Goal: Information Seeking & Learning: Learn about a topic

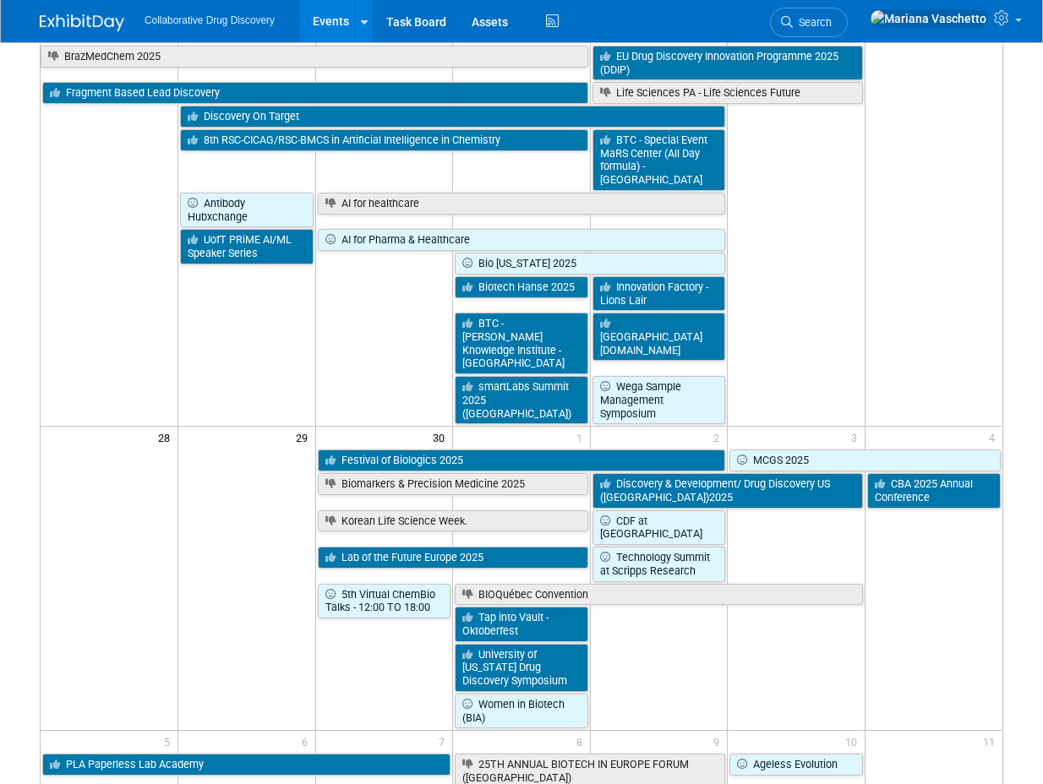
scroll to position [1362, 0]
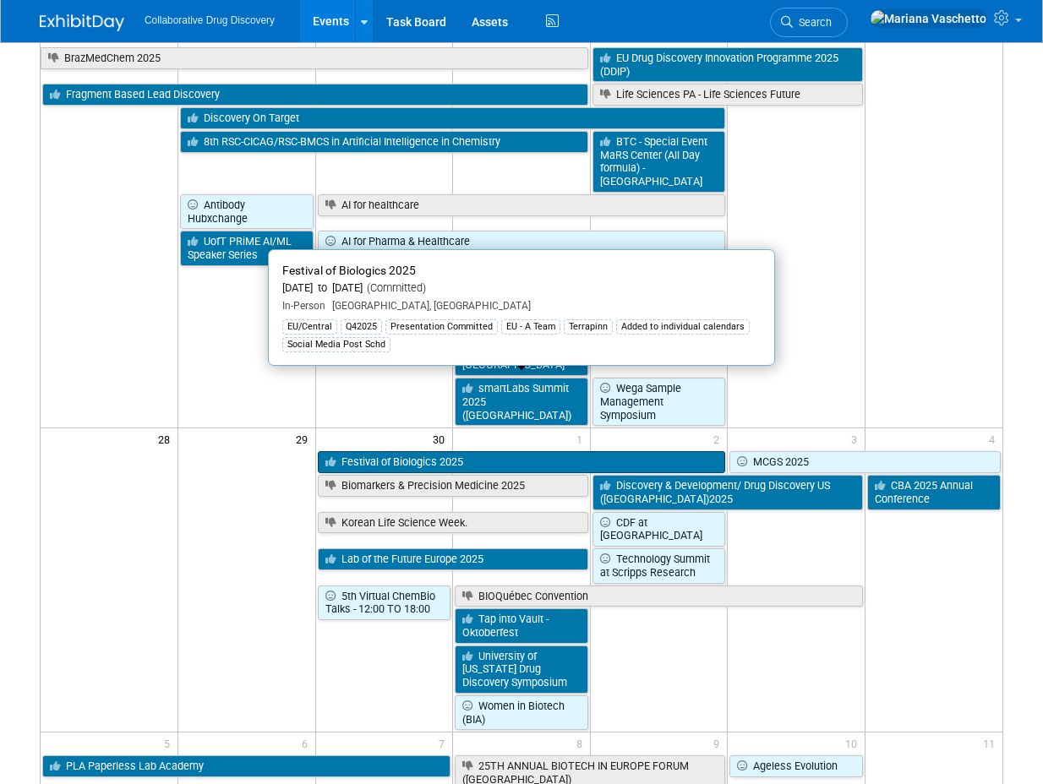
click at [548, 451] on link "Festival of Biologics 2025" at bounding box center [522, 462] width 408 height 22
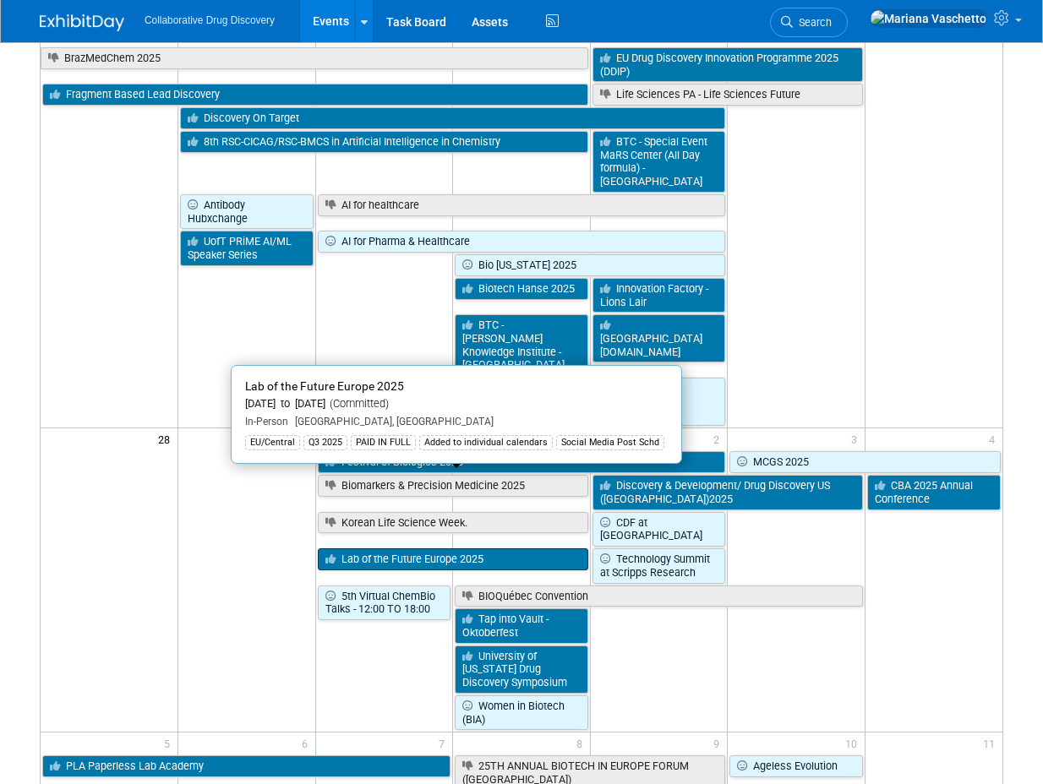
click at [474, 548] on link "Lab of the Future Europe 2025" at bounding box center [453, 559] width 270 height 22
click at [541, 548] on link "Lab of the Future Europe 2025" at bounding box center [453, 559] width 270 height 22
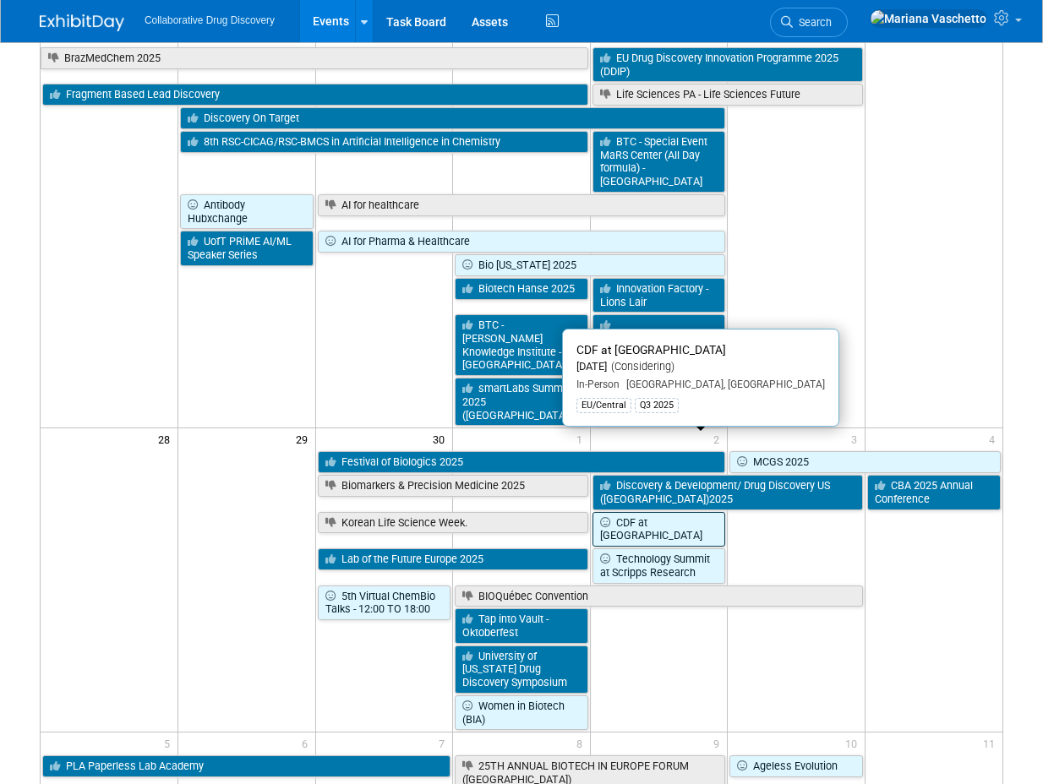
click at [687, 512] on link "CDF at [GEOGRAPHIC_DATA]" at bounding box center [659, 529] width 134 height 35
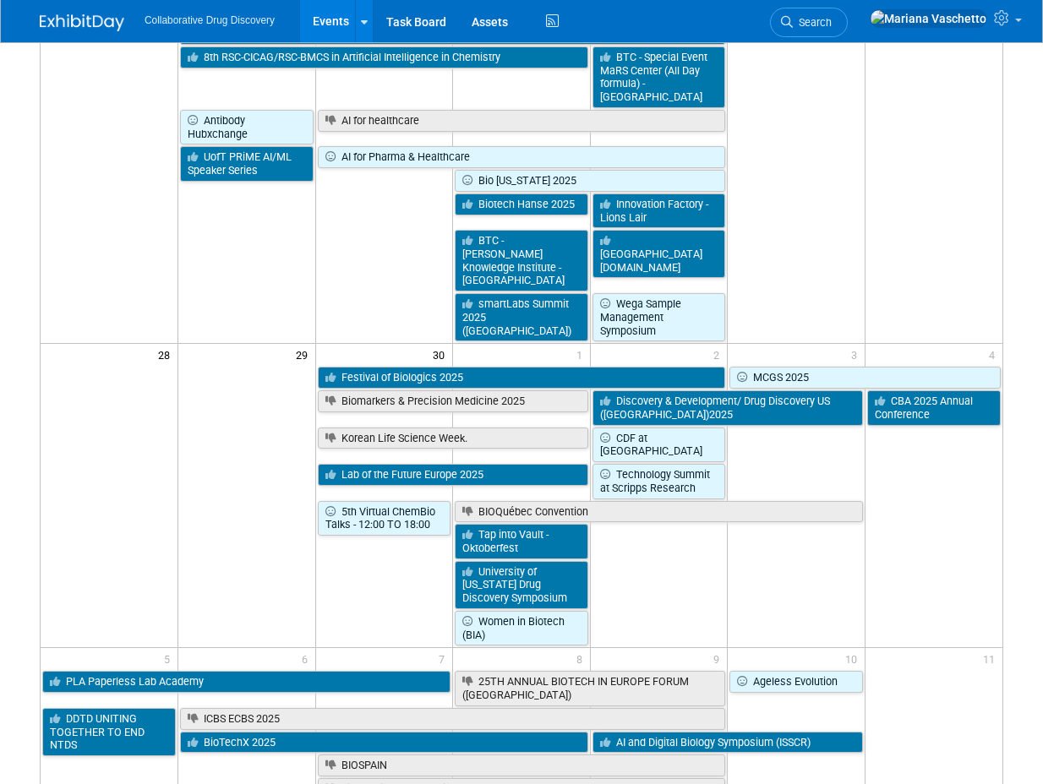
scroll to position [1531, 0]
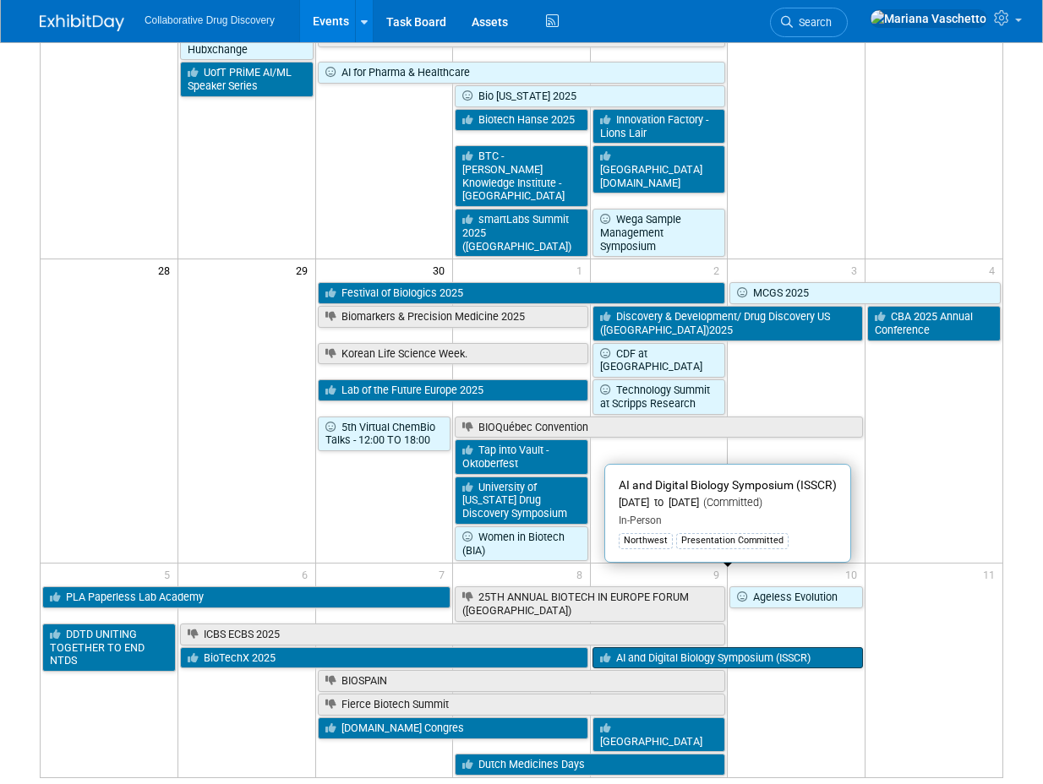
click at [719, 647] on link "AI and Digital Biology Symposium (ISSCR)" at bounding box center [727, 658] width 270 height 22
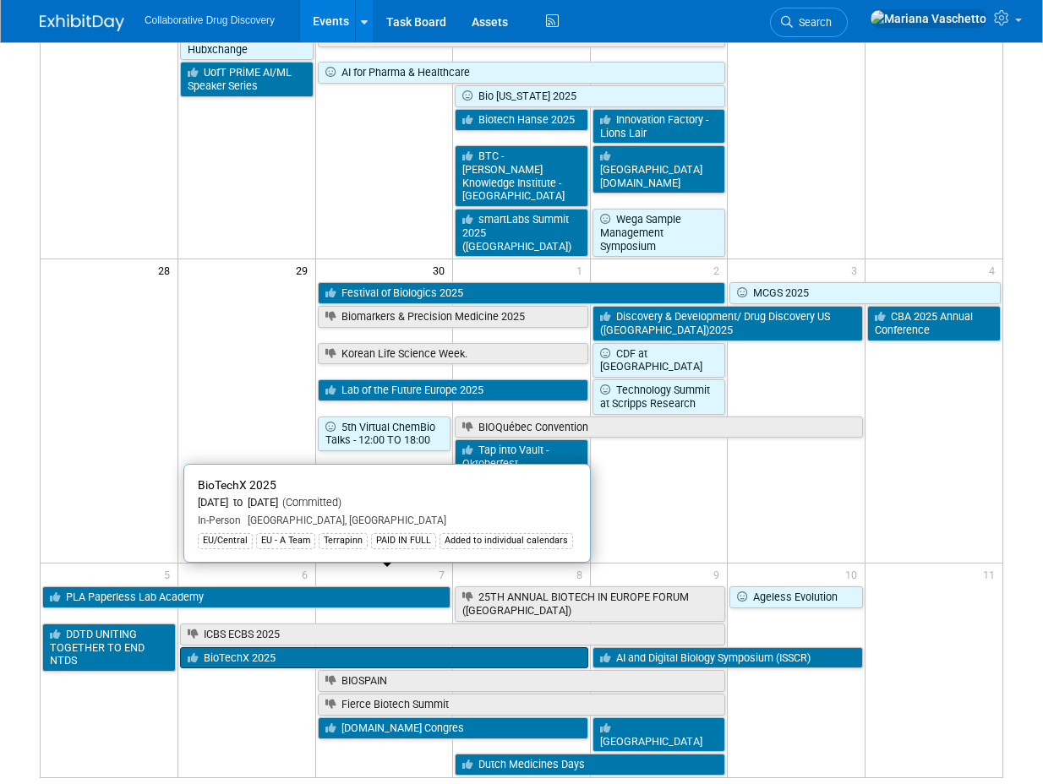
click at [401, 647] on link "BioTechX 2025" at bounding box center [384, 658] width 408 height 22
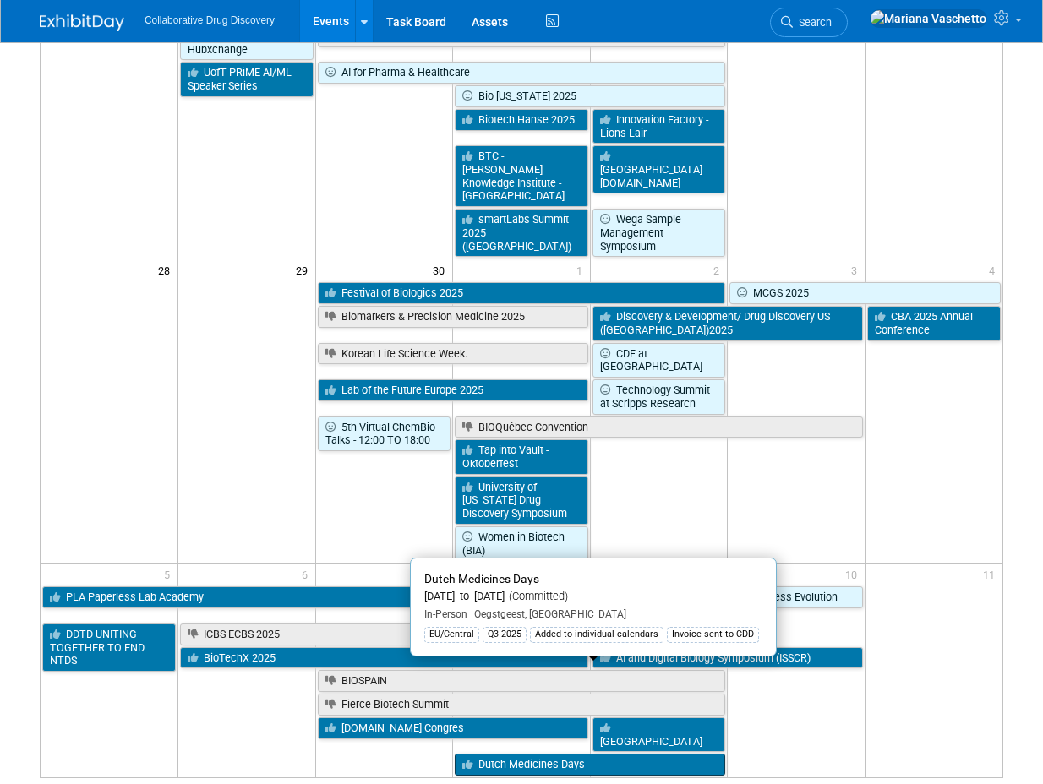
click at [654, 754] on link "Dutch Medicines Days" at bounding box center [590, 765] width 270 height 22
click at [657, 754] on link "Dutch Medicines Days" at bounding box center [590, 765] width 270 height 22
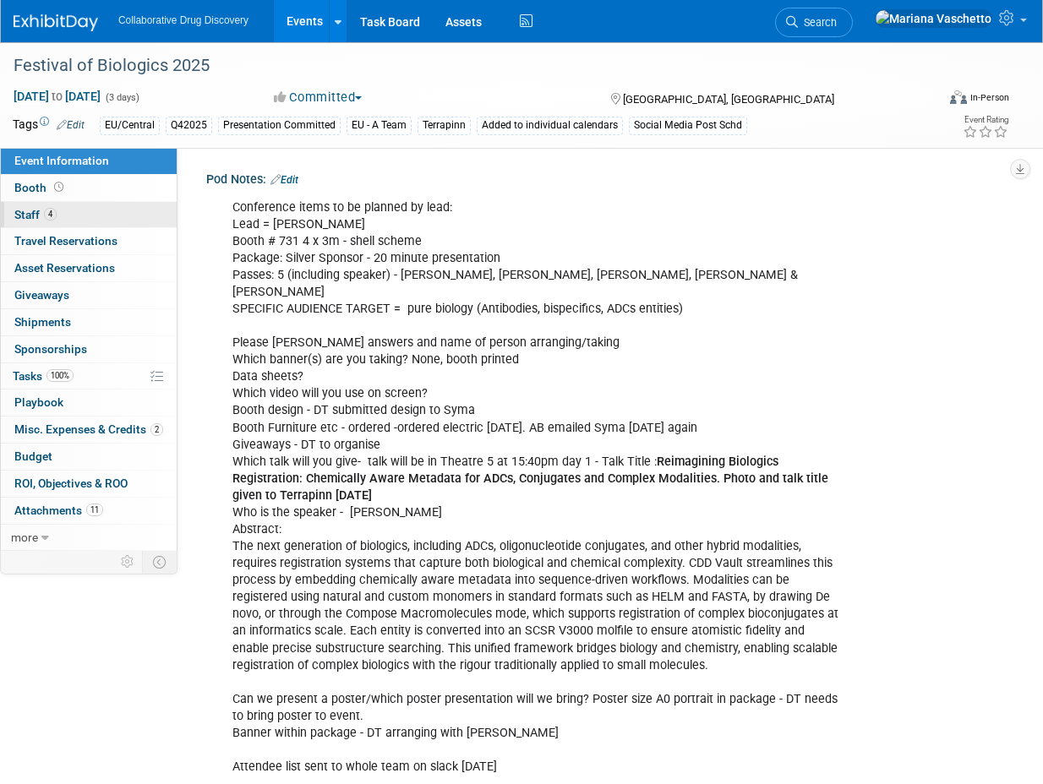
click at [19, 218] on span "Staff 4" at bounding box center [35, 215] width 42 height 14
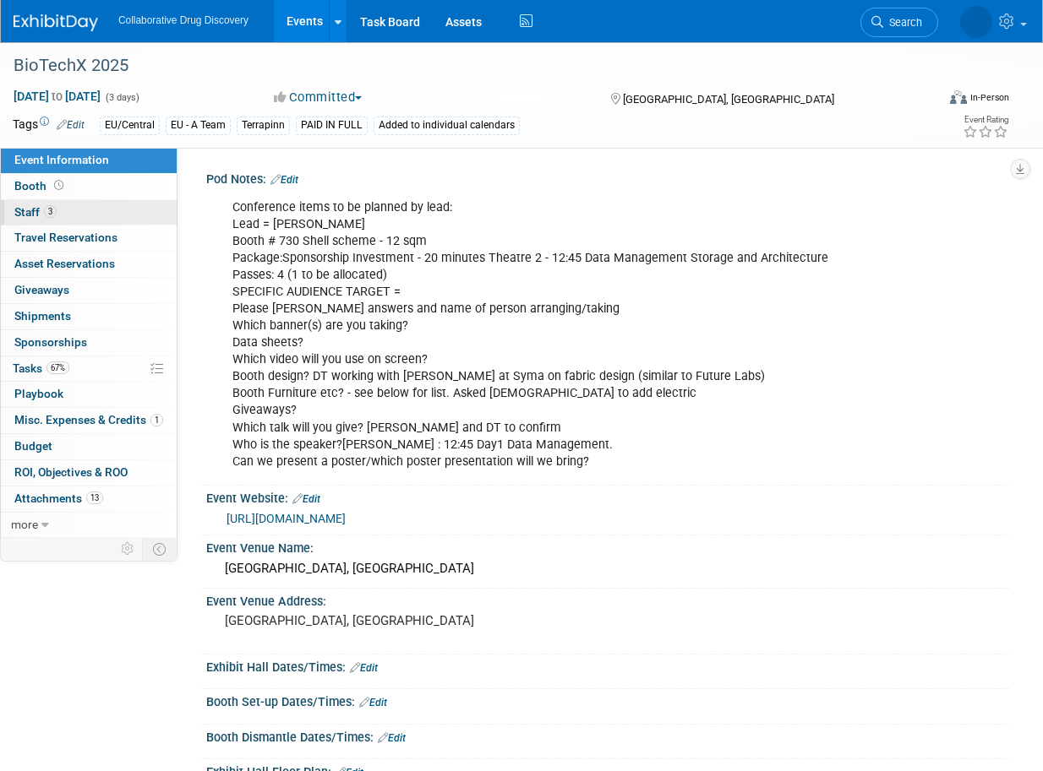
click at [33, 214] on span "Staff 3" at bounding box center [35, 212] width 42 height 14
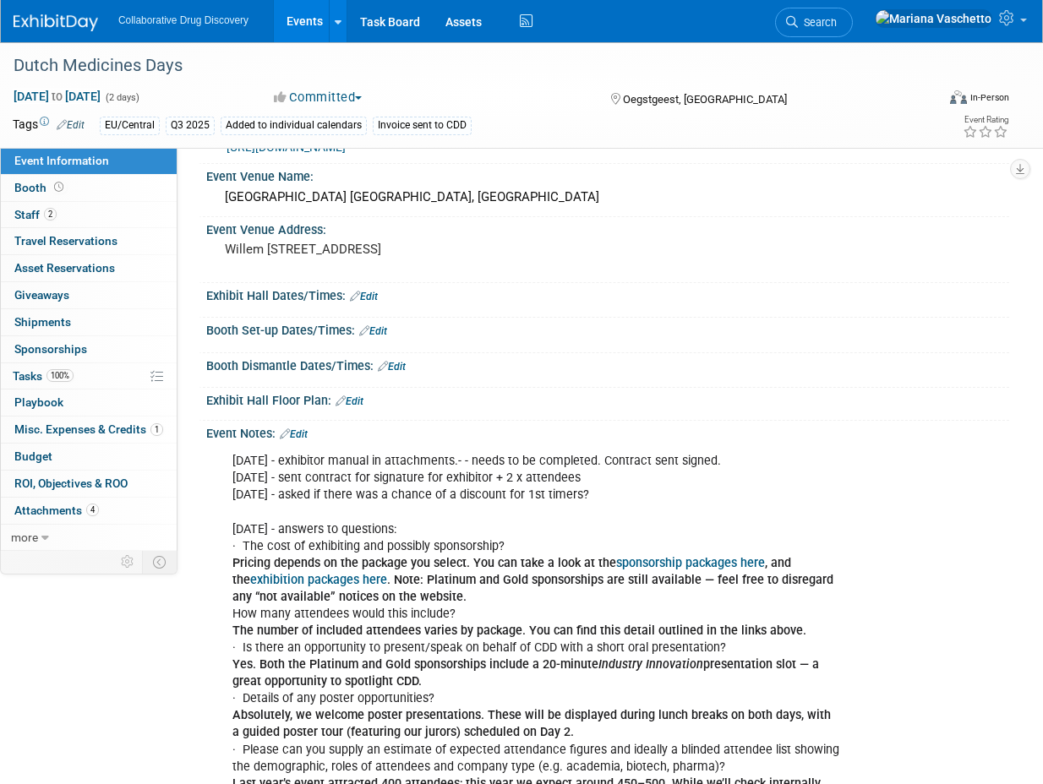
scroll to position [422, 0]
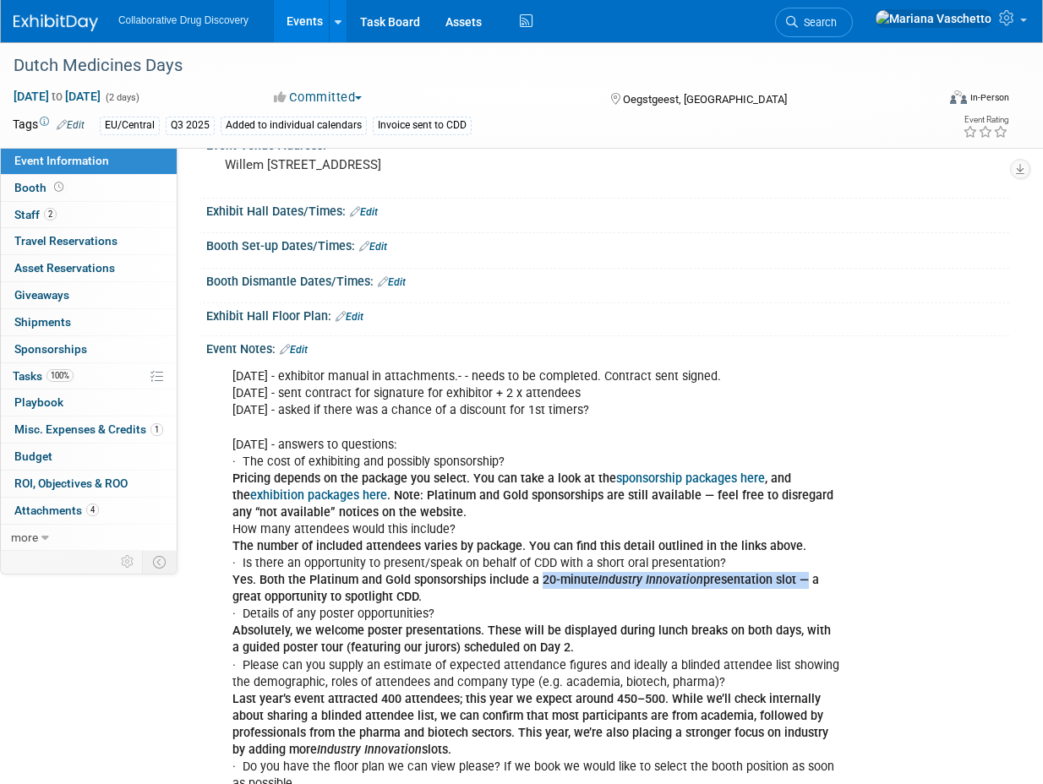
drag, startPoint x: 537, startPoint y: 582, endPoint x: 796, endPoint y: 583, distance: 259.4
click at [796, 583] on b "Yes. Both the Platinum and Gold sponsorships include a 20-minute Industry Innov…" at bounding box center [525, 588] width 586 height 31
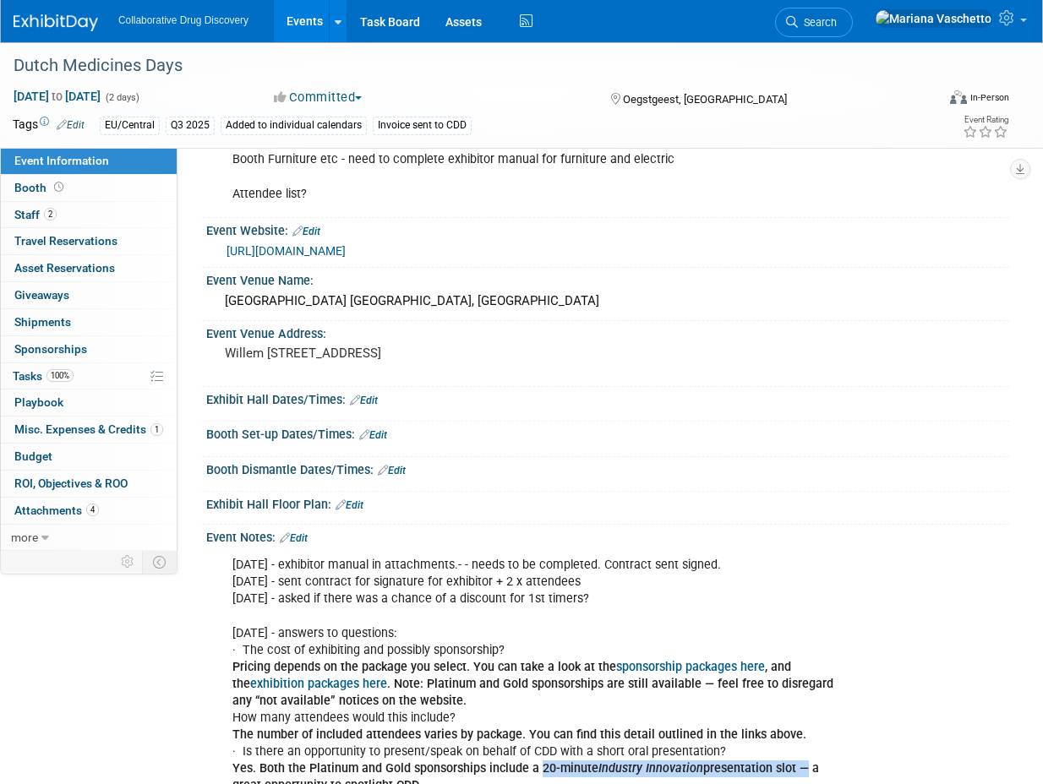
scroll to position [253, 0]
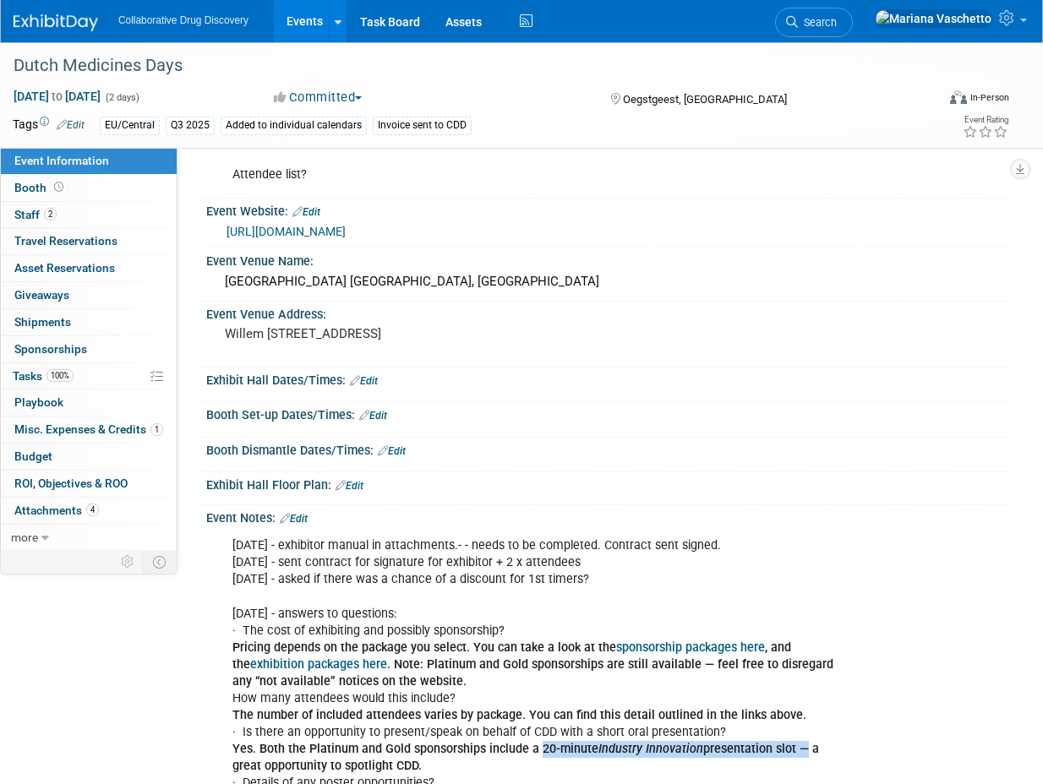
click at [346, 234] on link "[URL][DOMAIN_NAME]" at bounding box center [285, 232] width 119 height 14
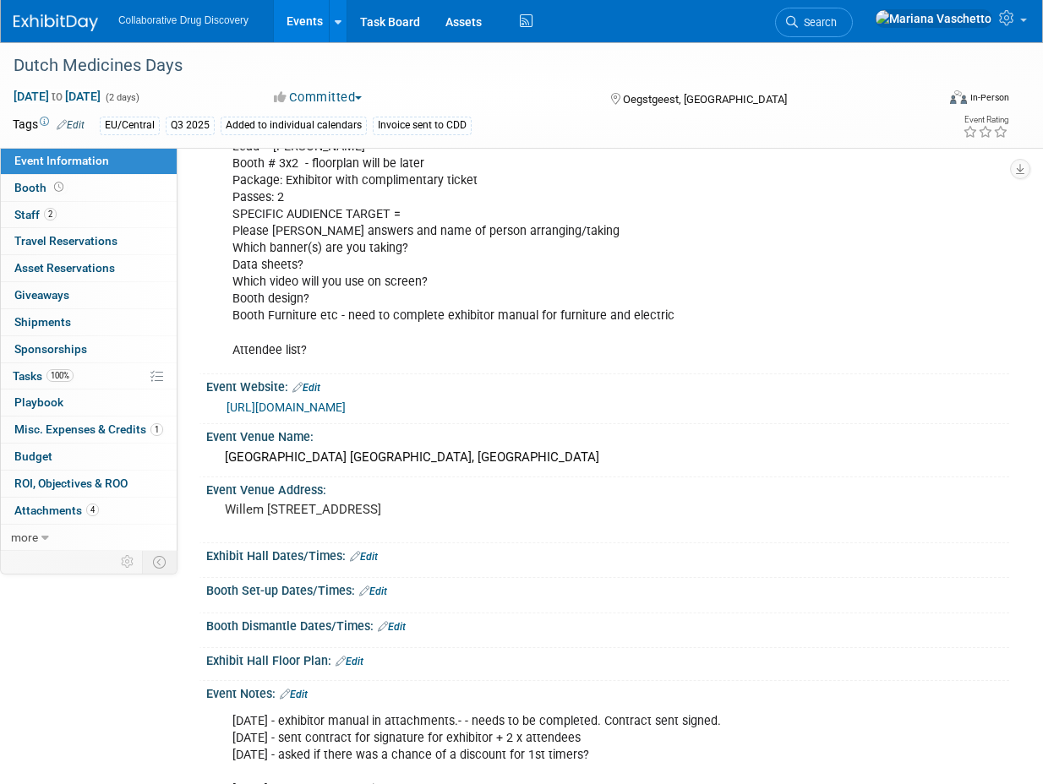
scroll to position [0, 0]
